Goal: Check status: Check status

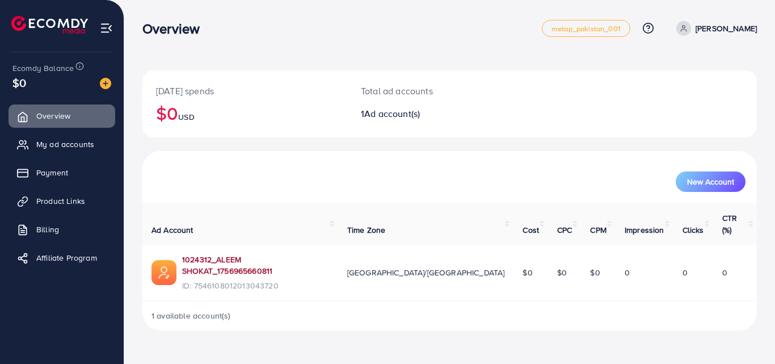
click at [257, 254] on link "1024312_ALEEM SHOKAT_1756965660811" at bounding box center [255, 265] width 147 height 23
drag, startPoint x: 646, startPoint y: 1, endPoint x: 390, endPoint y: 59, distance: 262.6
click at [390, 59] on div "Today's spends $0 USD Total ad accounts 1 Ad account(s) New Account Ad Account …" at bounding box center [449, 174] width 651 height 349
click at [283, 254] on link "1024312_ALEEM SHOKAT_1756965660811" at bounding box center [255, 265] width 147 height 23
click at [290, 128] on div "Today's spends $0 USD" at bounding box center [244, 103] width 205 height 67
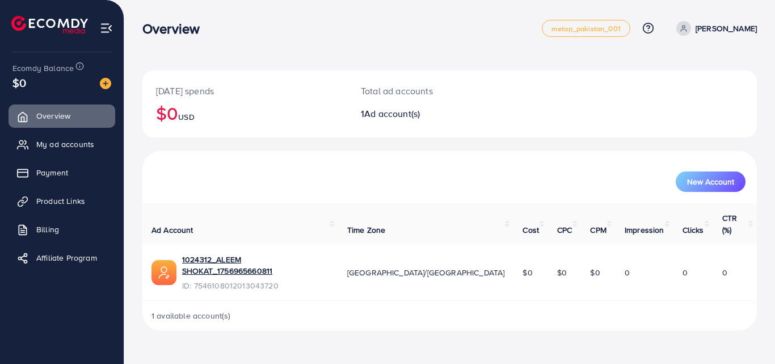
drag, startPoint x: 368, startPoint y: 87, endPoint x: 463, endPoint y: 79, distance: 95.1
click at [463, 79] on div "Total ad accounts 1 Ad account(s)" at bounding box center [424, 103] width 154 height 67
click at [203, 254] on link "1024312_ALEEM SHOKAT_1756965660811" at bounding box center [255, 265] width 147 height 23
click at [245, 254] on link "1024312_ALEEM SHOKAT_1756965660811" at bounding box center [255, 265] width 147 height 23
